Goal: Transaction & Acquisition: Subscribe to service/newsletter

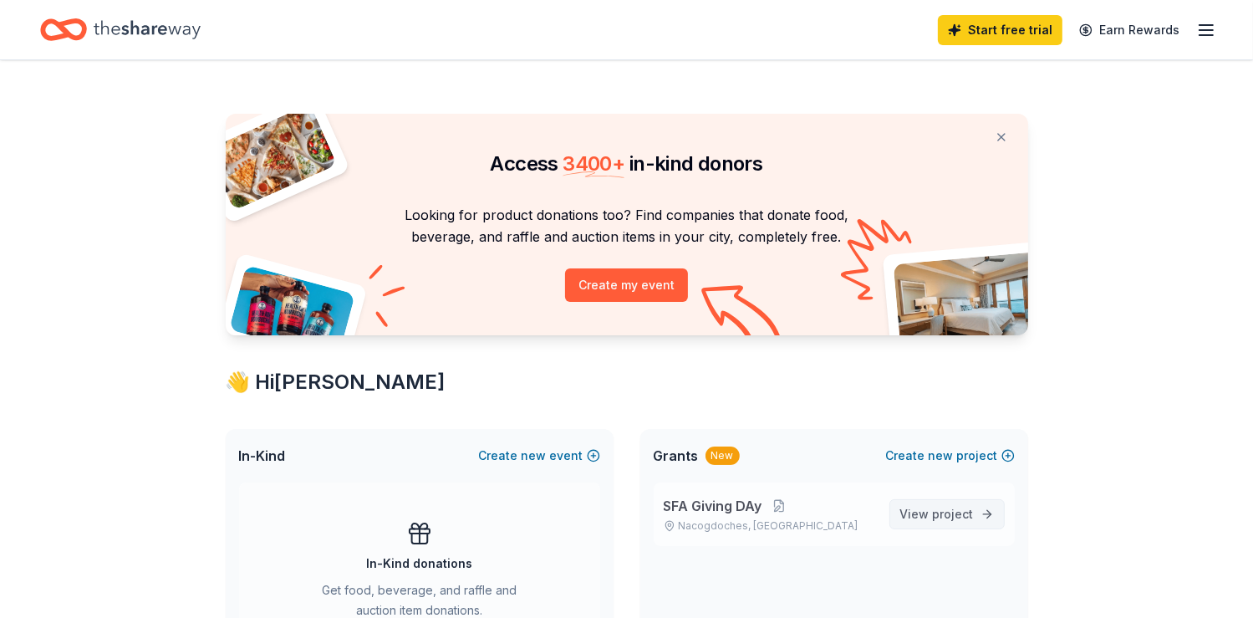
click at [931, 507] on span "View project" at bounding box center [937, 514] width 74 height 20
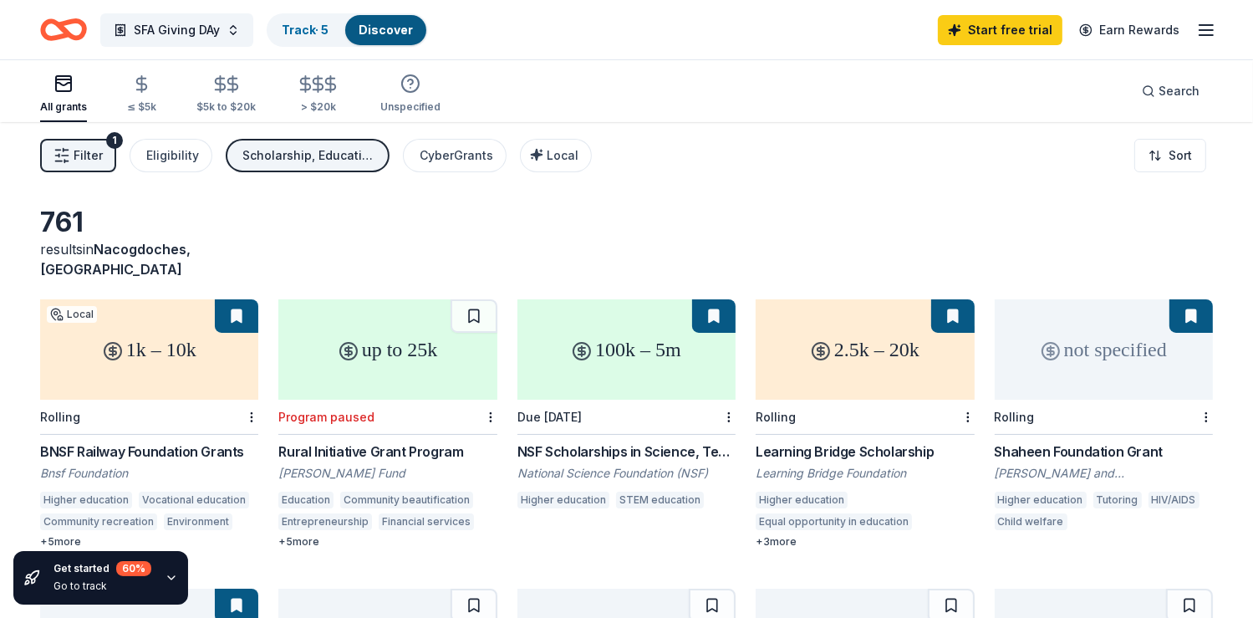
click at [896, 216] on div "761 results in [GEOGRAPHIC_DATA], [GEOGRAPHIC_DATA]" at bounding box center [626, 243] width 1173 height 74
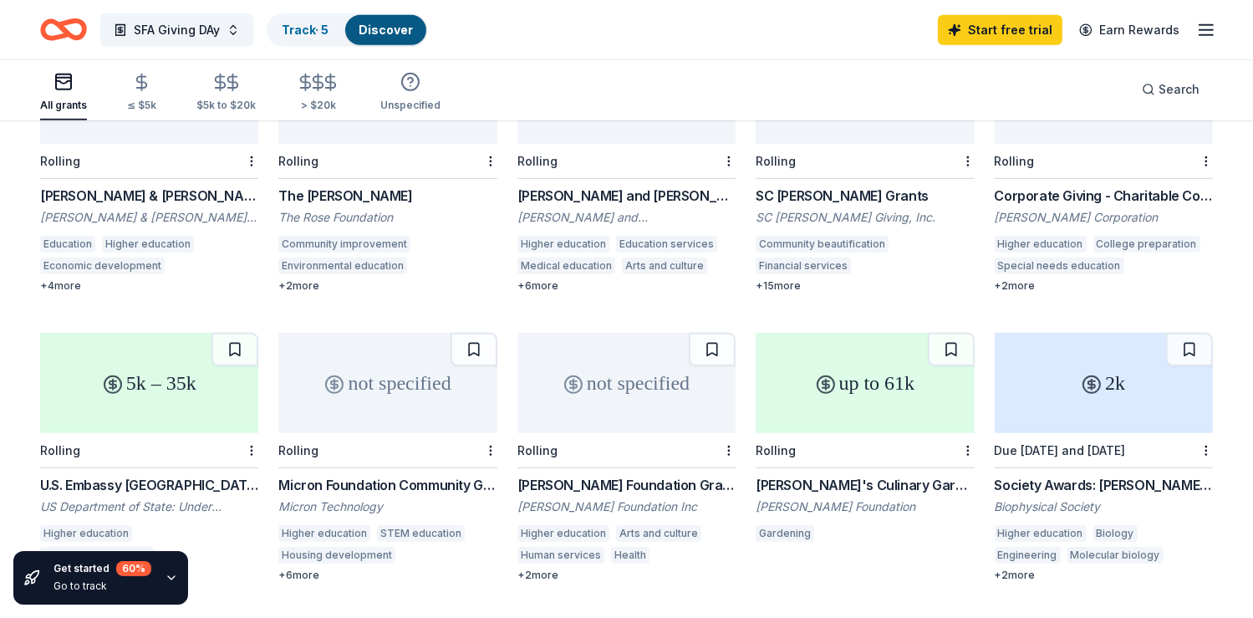
scroll to position [836, 0]
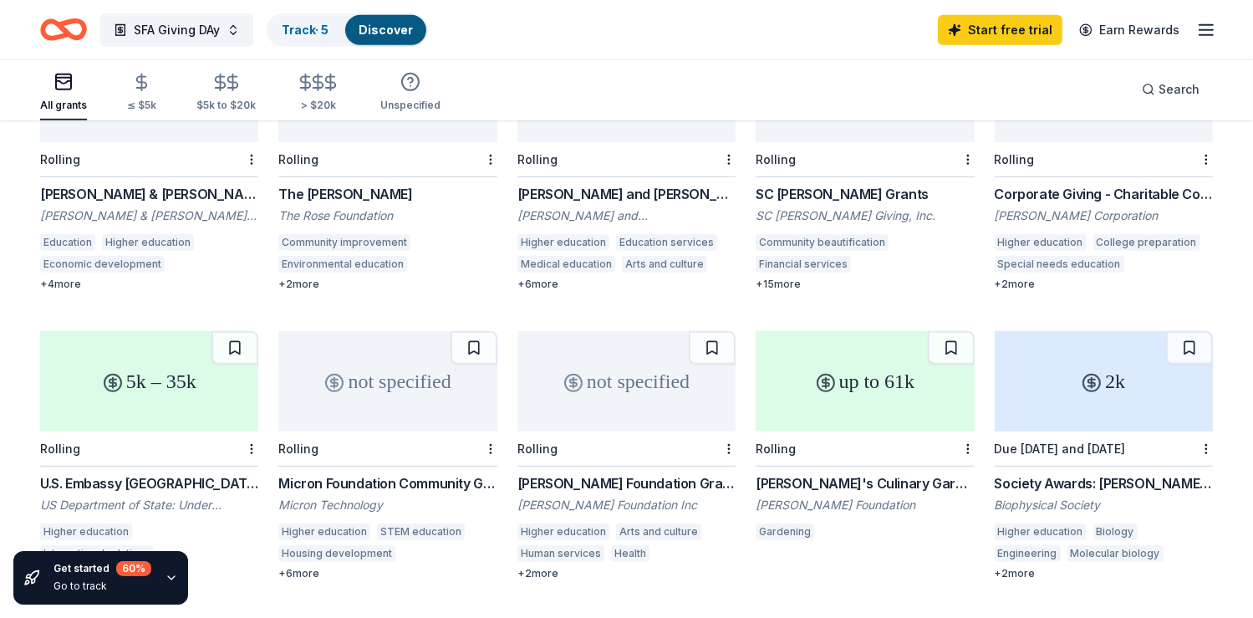
click at [1089, 184] on div "Corporate Giving - Charitable Contributions" at bounding box center [1104, 194] width 218 height 20
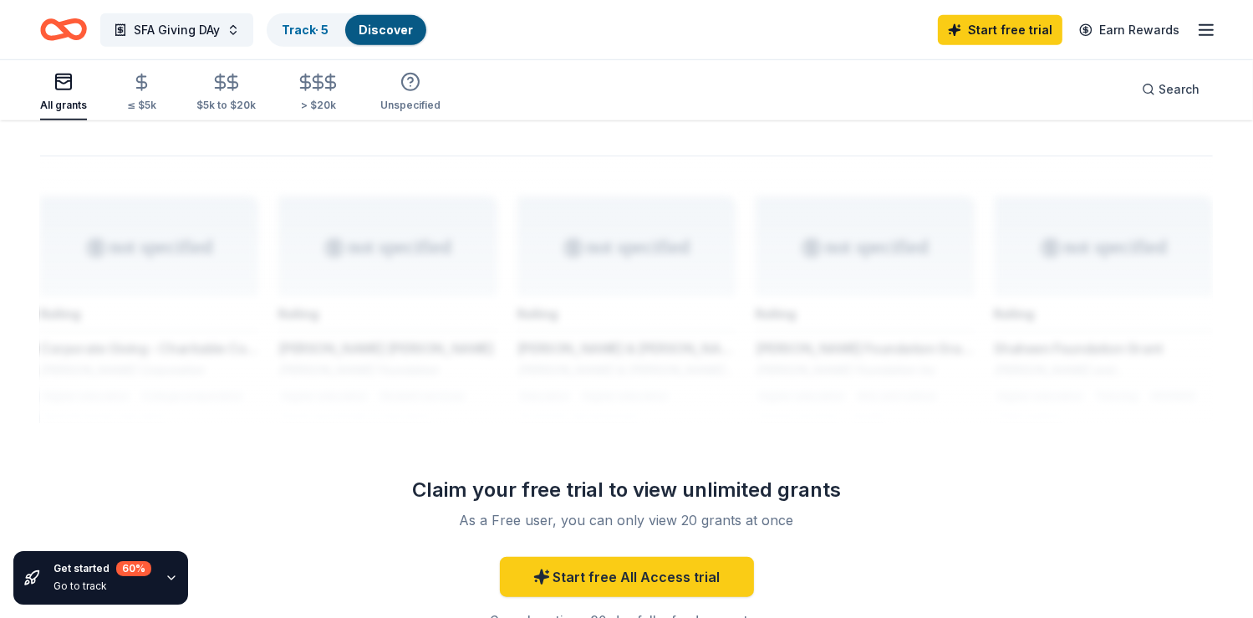
scroll to position [1304, 0]
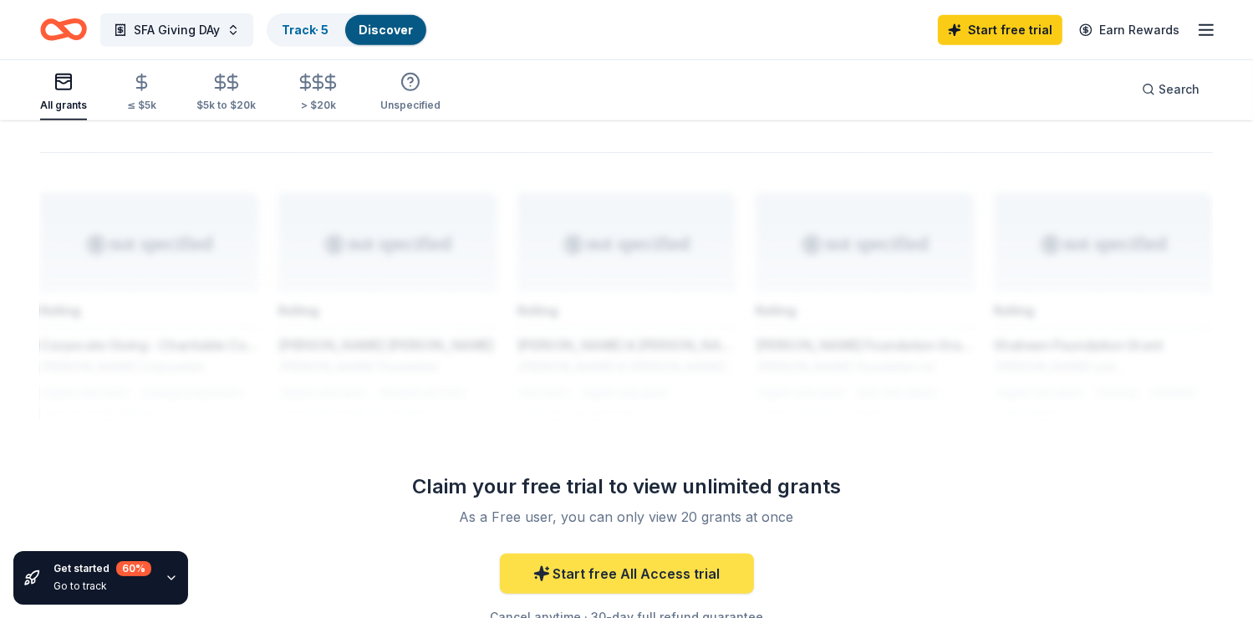
click at [685, 554] on link "Start free All Access trial" at bounding box center [627, 573] width 254 height 40
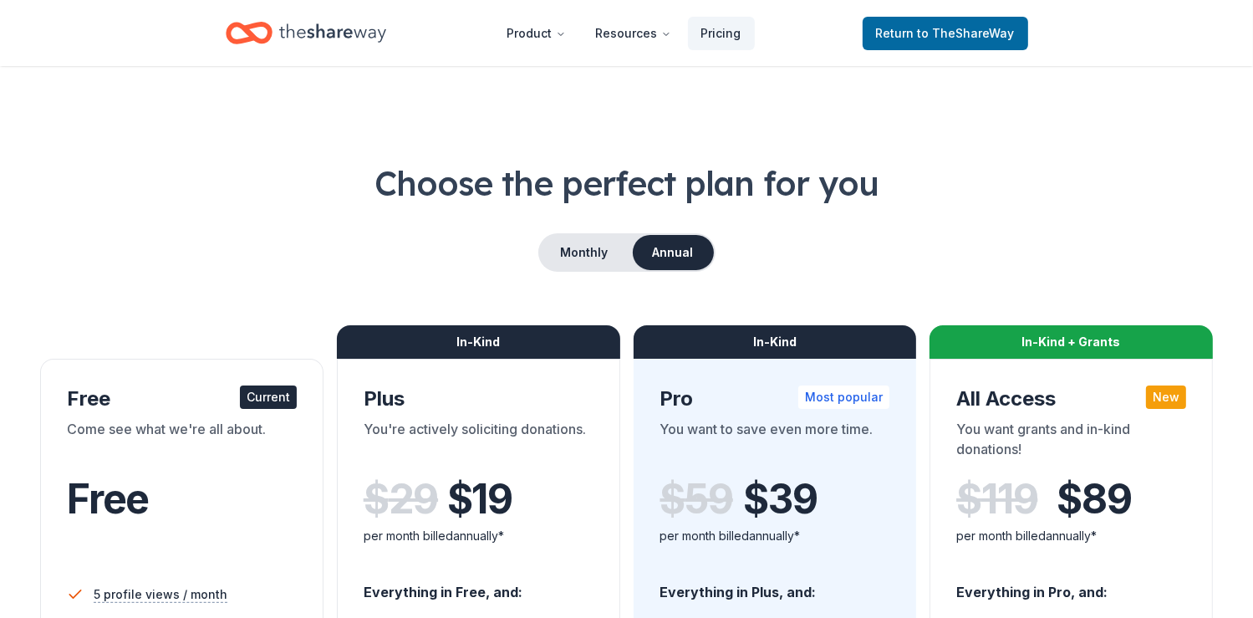
click at [216, 456] on div "Come see what we're all about." at bounding box center [182, 442] width 230 height 47
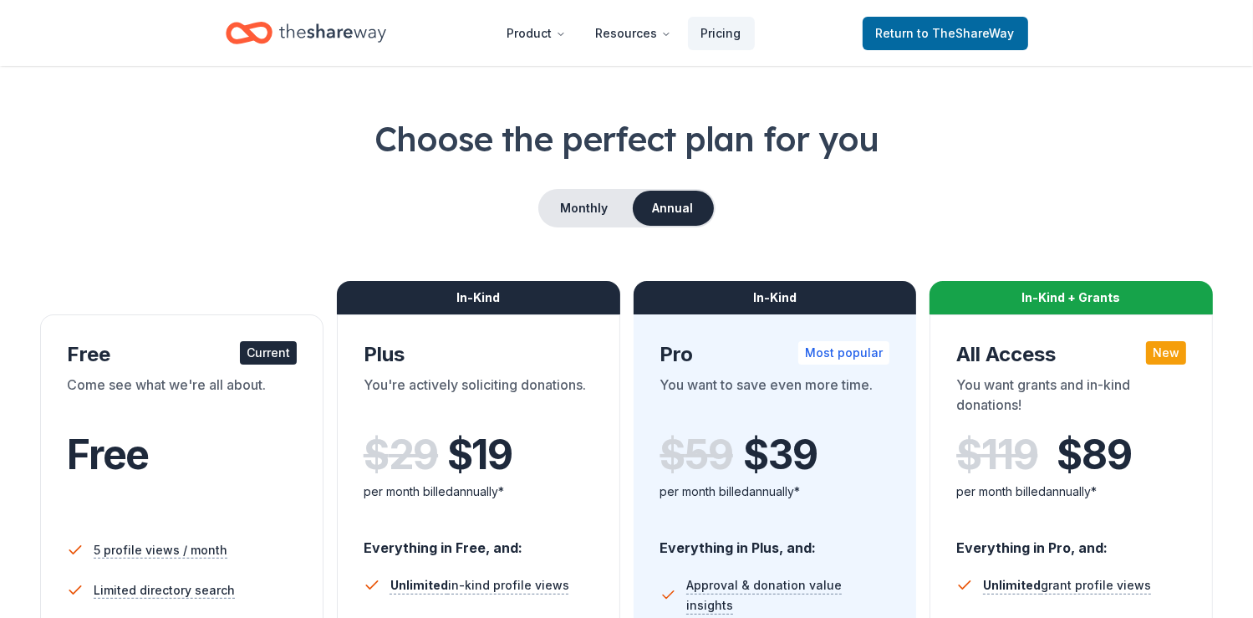
scroll to position [67, 0]
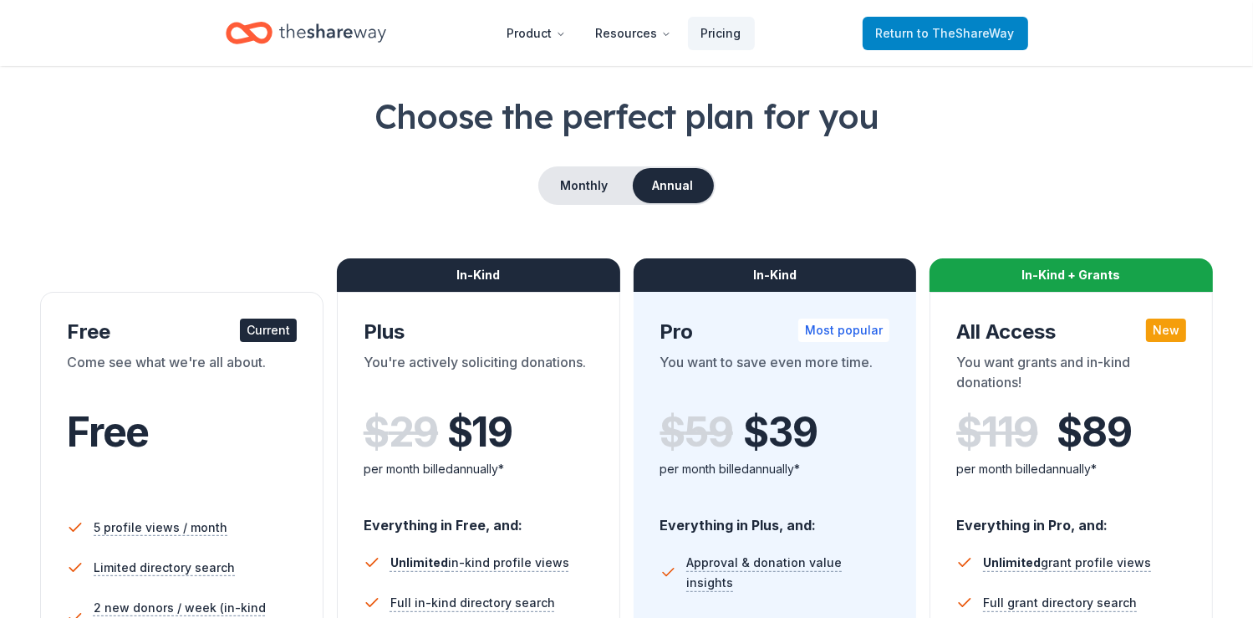
click at [1013, 35] on span "to TheShareWay" at bounding box center [966, 33] width 97 height 14
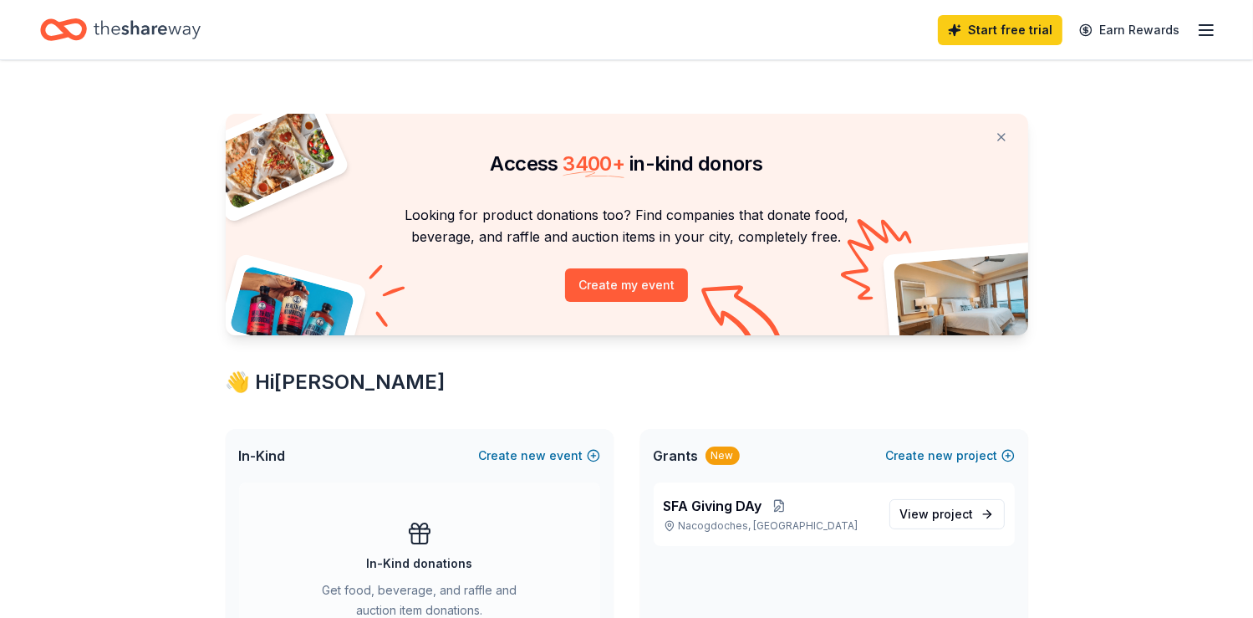
click at [1013, 35] on link "Start free trial" at bounding box center [1000, 30] width 125 height 30
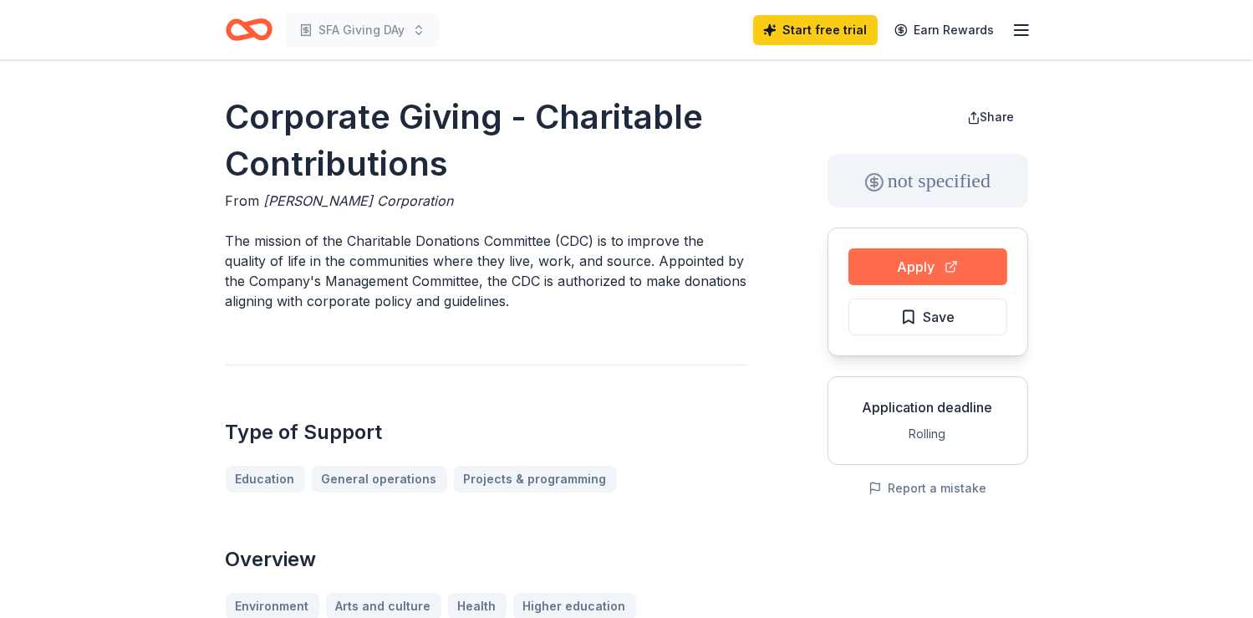
click at [948, 272] on button "Apply" at bounding box center [927, 266] width 159 height 37
